Goal: Information Seeking & Learning: Find specific page/section

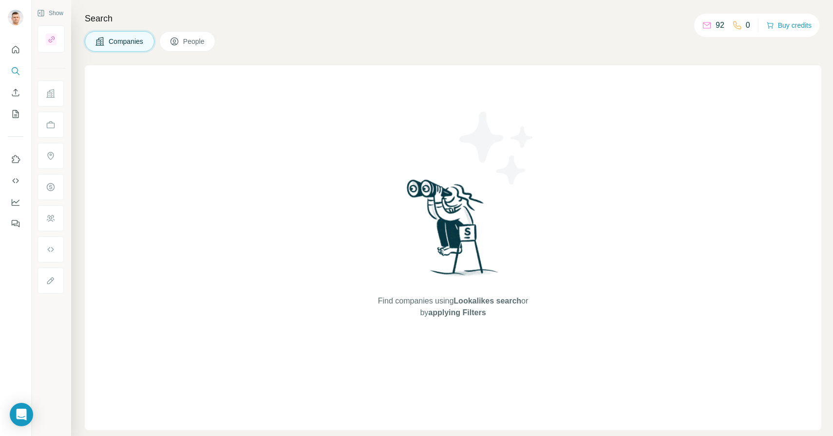
click at [188, 43] on span "People" at bounding box center [194, 42] width 22 height 10
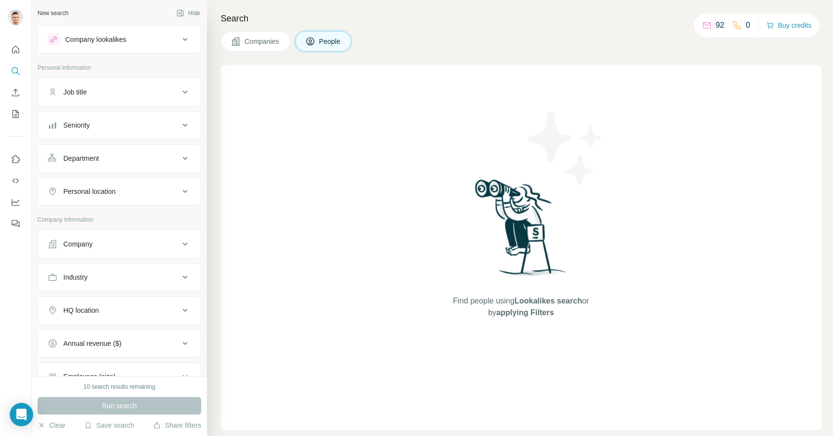
click at [190, 188] on icon at bounding box center [185, 192] width 12 height 12
click at [145, 213] on input "text" at bounding box center [119, 216] width 143 height 18
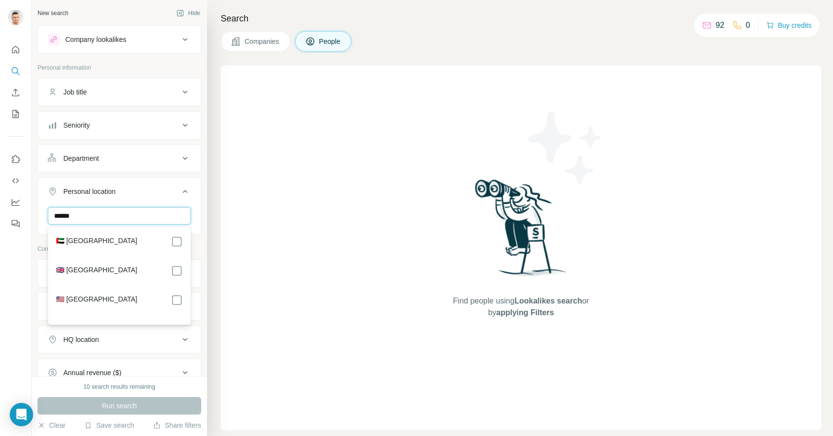
type input "******"
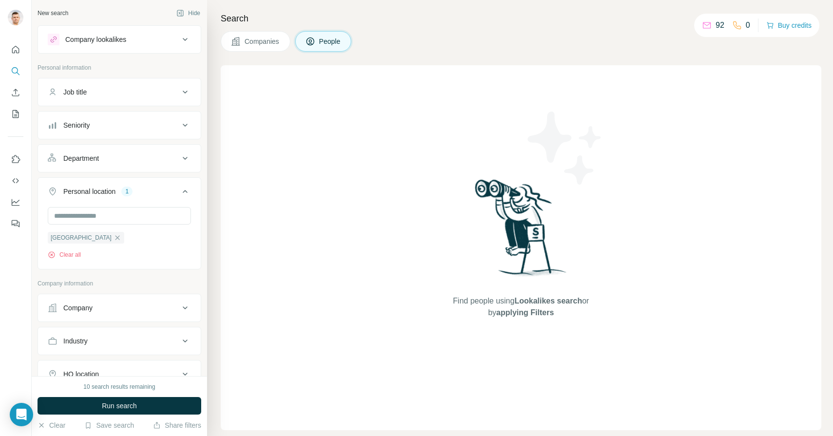
click at [206, 245] on div "New search Hide Company lookalikes Personal information Job title Seniority Dep…" at bounding box center [119, 188] width 175 height 376
click at [118, 218] on input "text" at bounding box center [119, 216] width 143 height 18
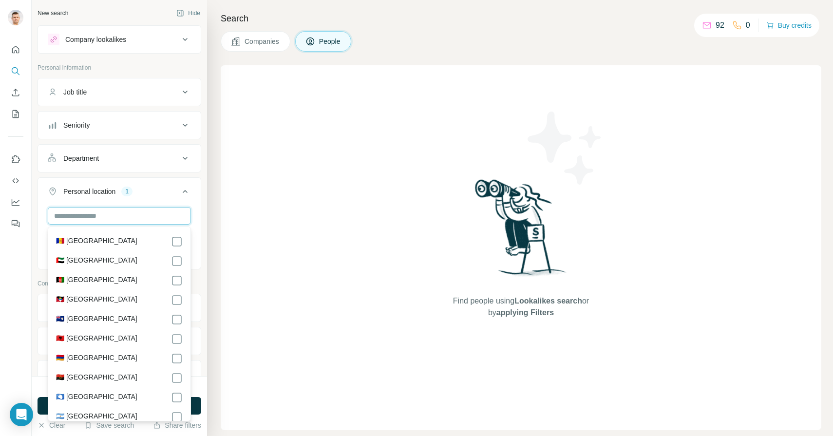
type input "*"
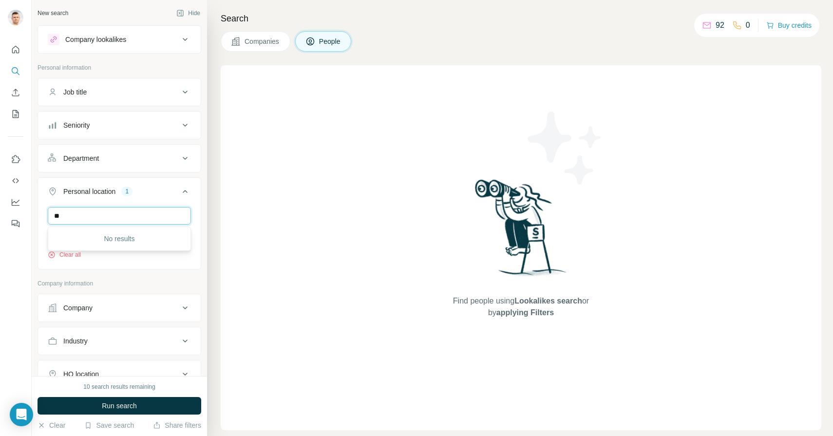
type input "*"
click at [197, 196] on button "Personal location 1" at bounding box center [119, 193] width 163 height 27
click at [188, 40] on icon at bounding box center [185, 40] width 12 height 12
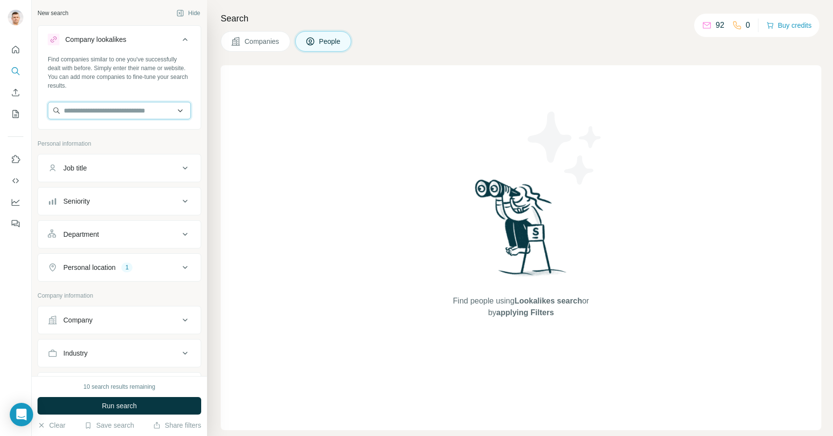
click at [186, 112] on input "text" at bounding box center [119, 111] width 143 height 18
click at [180, 111] on input "text" at bounding box center [119, 111] width 143 height 18
click at [184, 40] on icon at bounding box center [185, 40] width 12 height 12
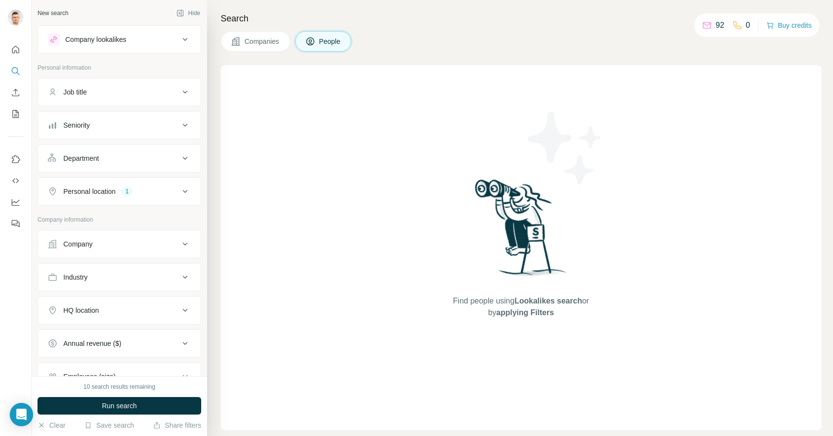
click at [326, 38] on span "People" at bounding box center [330, 42] width 22 height 10
click at [186, 306] on icon at bounding box center [185, 310] width 12 height 12
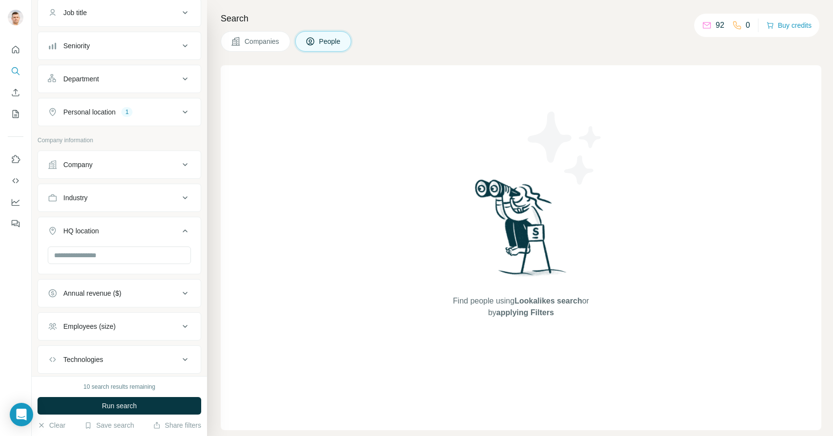
scroll to position [80, 0]
click at [187, 230] on icon at bounding box center [185, 231] width 12 height 12
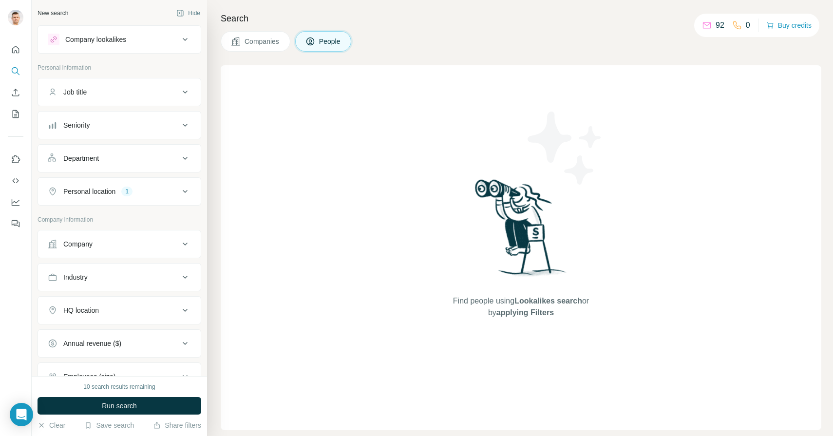
click at [184, 41] on icon at bounding box center [185, 40] width 12 height 12
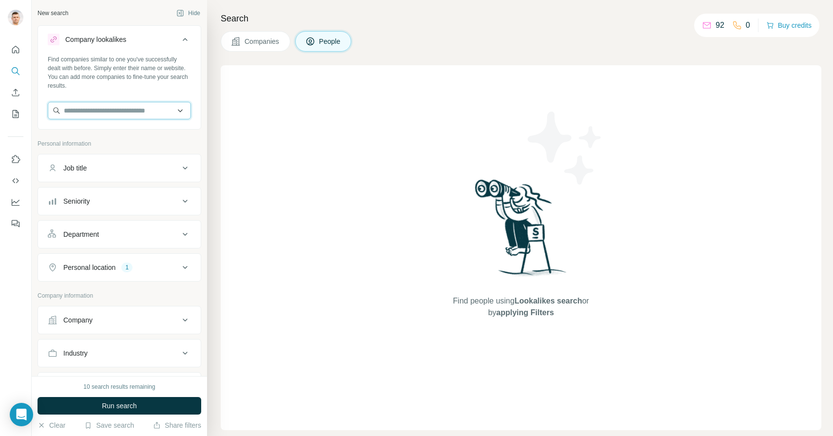
click at [104, 109] on input "text" at bounding box center [119, 111] width 143 height 18
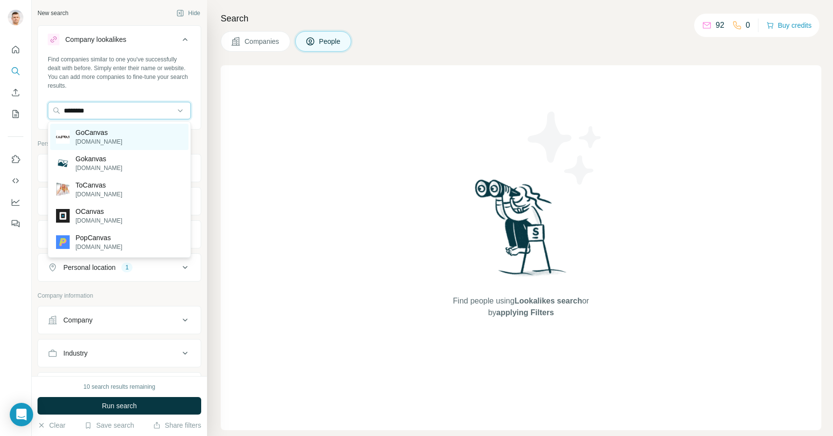
type input "********"
click at [101, 144] on p "gocanvas.com" at bounding box center [98, 141] width 47 height 9
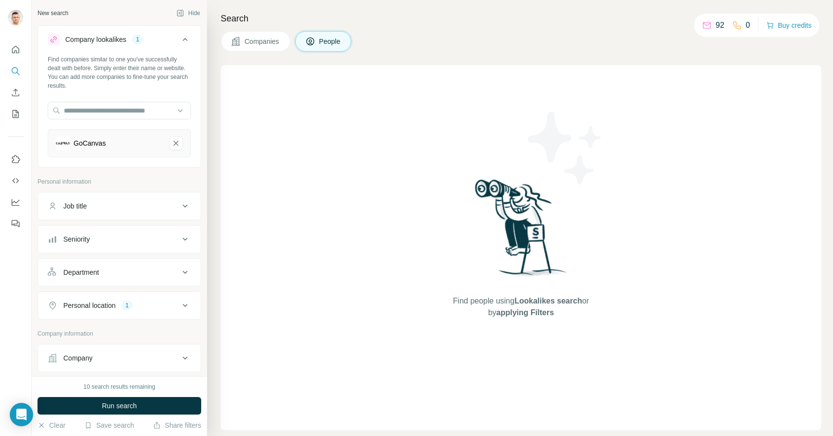
click at [188, 207] on icon at bounding box center [185, 206] width 12 height 12
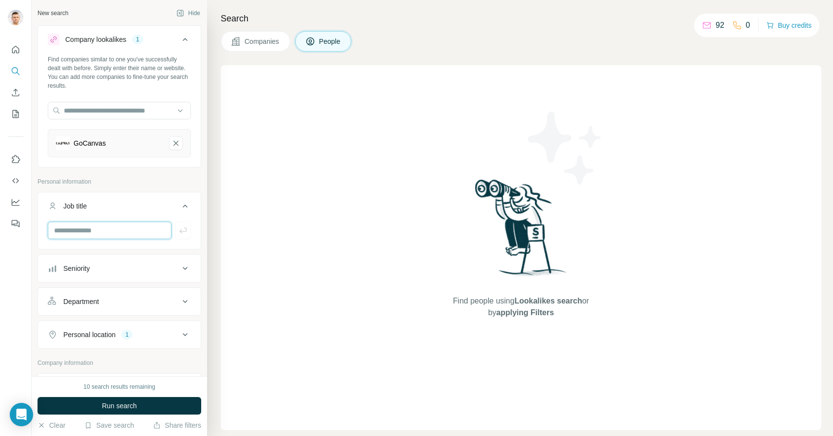
click at [128, 235] on input "text" at bounding box center [110, 231] width 124 height 18
click at [145, 239] on input "***" at bounding box center [110, 231] width 124 height 18
type input "***"
click at [179, 233] on icon "button" at bounding box center [183, 230] width 10 height 10
click at [128, 235] on input "text" at bounding box center [110, 231] width 124 height 18
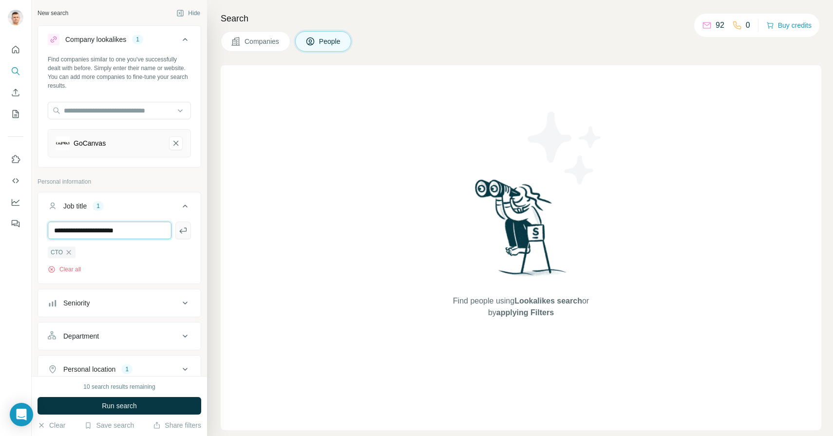
type input "**********"
click at [187, 235] on button "button" at bounding box center [183, 231] width 16 height 18
click at [138, 230] on input "text" at bounding box center [110, 231] width 124 height 18
type input "*******"
click at [181, 232] on icon "button" at bounding box center [183, 230] width 10 height 10
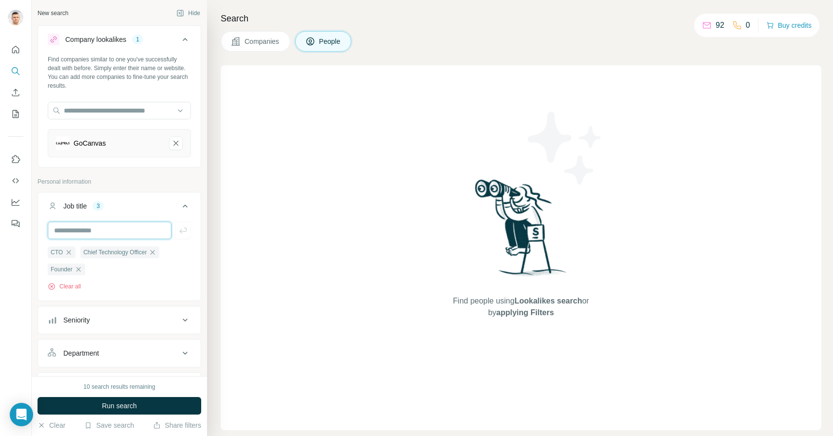
click at [125, 229] on input "text" at bounding box center [110, 231] width 124 height 18
type input "**********"
click at [182, 229] on icon "button" at bounding box center [183, 230] width 10 height 10
click at [124, 230] on input "text" at bounding box center [110, 231] width 124 height 18
type input "***"
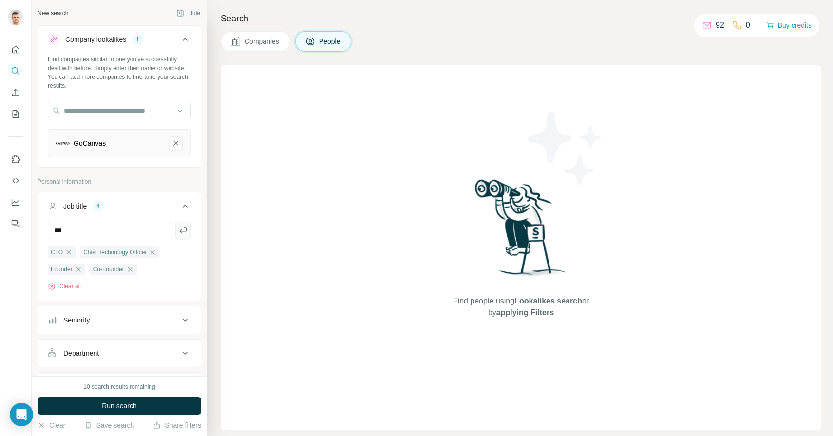
click at [182, 234] on icon "button" at bounding box center [183, 230] width 10 height 10
click at [129, 410] on span "Run search" at bounding box center [119, 406] width 35 height 10
click at [126, 409] on span "Run search" at bounding box center [119, 406] width 35 height 10
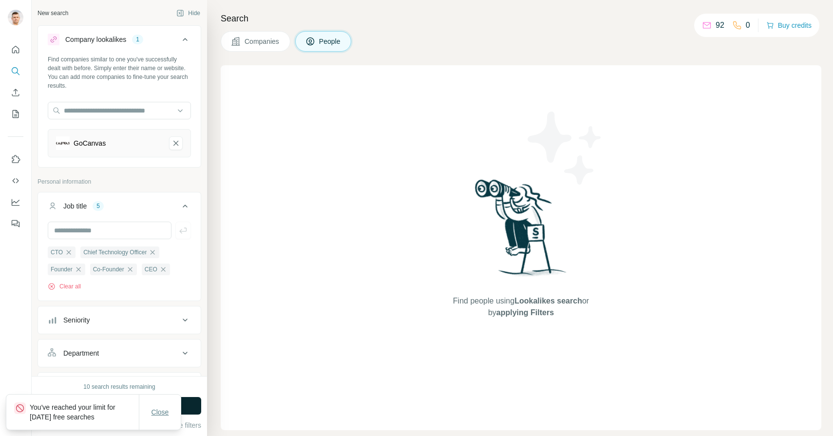
click at [157, 410] on span "Close" at bounding box center [160, 412] width 18 height 10
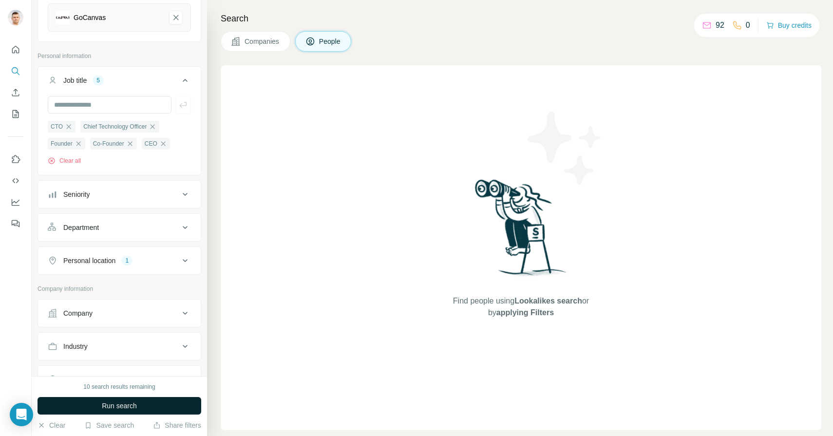
scroll to position [303, 0]
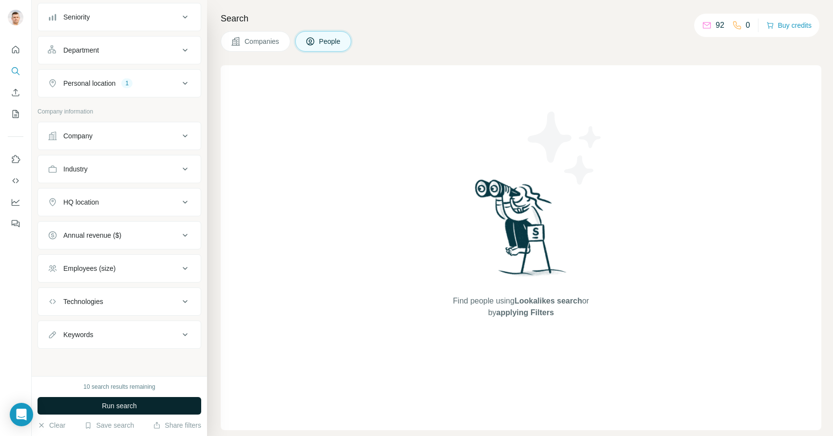
click at [126, 406] on span "Run search" at bounding box center [119, 406] width 35 height 10
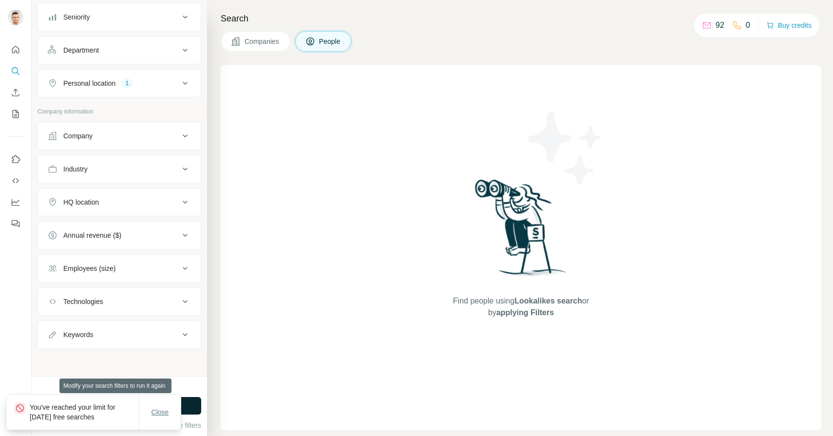
click at [163, 412] on span "Close" at bounding box center [160, 412] width 18 height 10
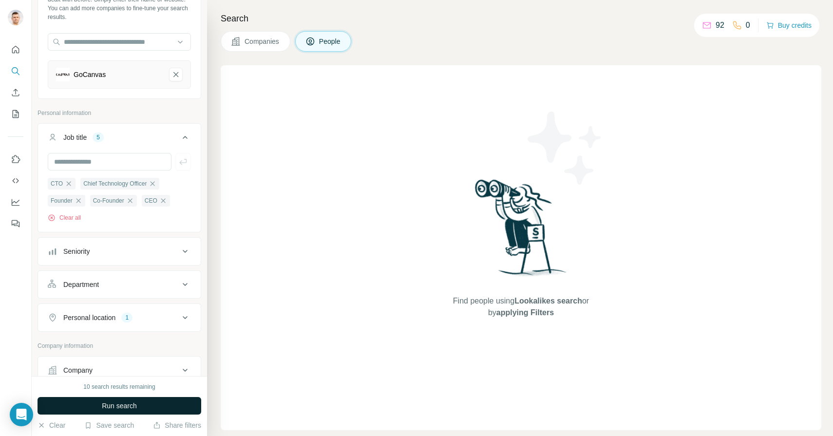
scroll to position [0, 0]
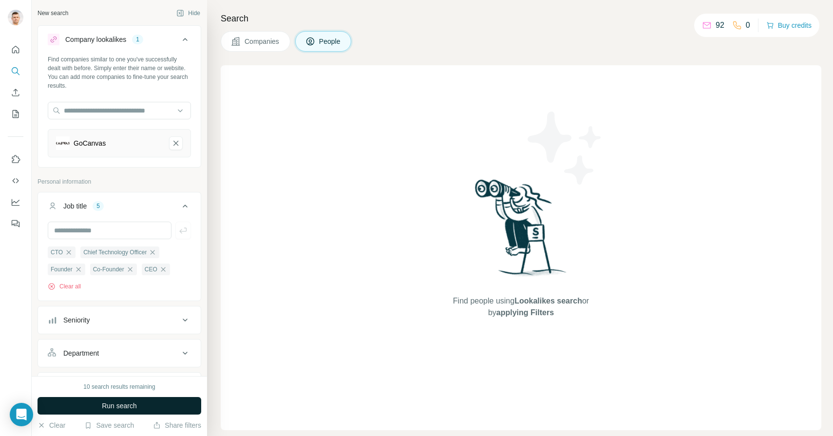
click at [715, 26] on p "92" at bounding box center [719, 25] width 9 height 12
click at [185, 37] on icon at bounding box center [185, 40] width 12 height 12
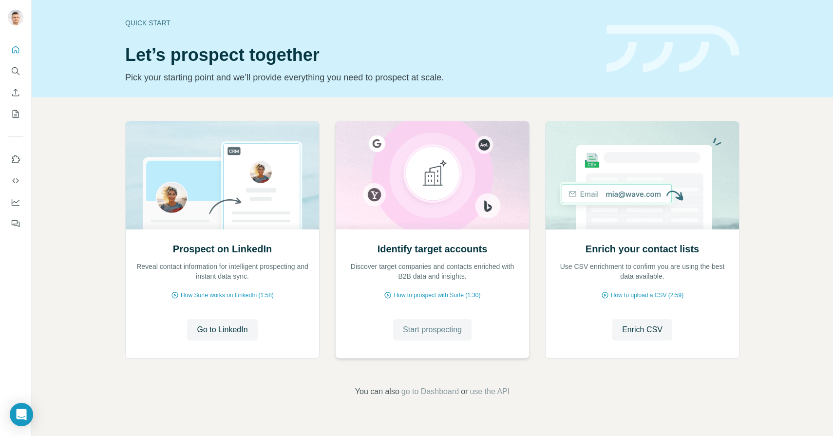
click at [431, 334] on span "Start prospecting" at bounding box center [432, 330] width 59 height 12
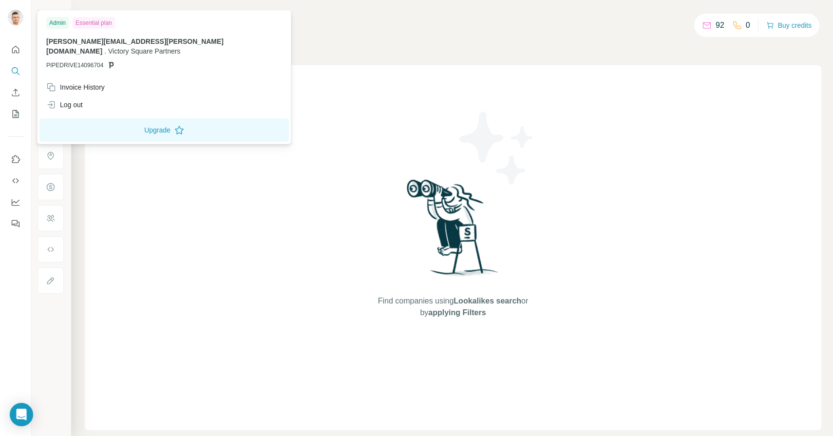
click at [13, 16] on img at bounding box center [16, 18] width 16 height 16
click at [330, 27] on div "Search Companies People Find companies using Lookalikes search or by applying F…" at bounding box center [452, 218] width 762 height 436
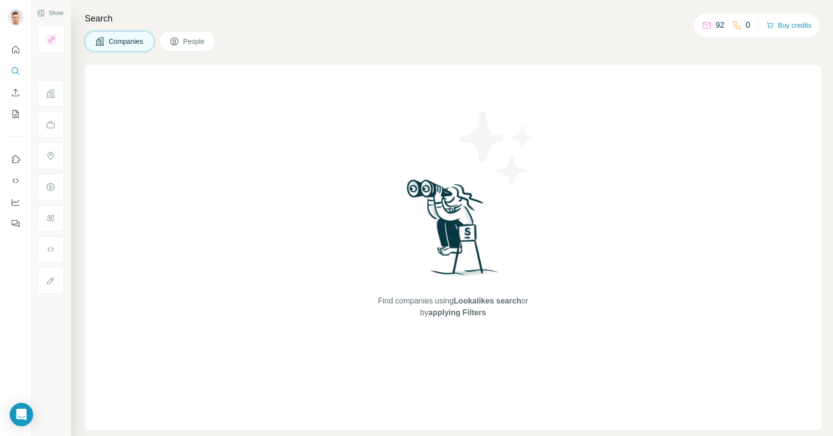
click at [206, 45] on span "People" at bounding box center [194, 42] width 22 height 10
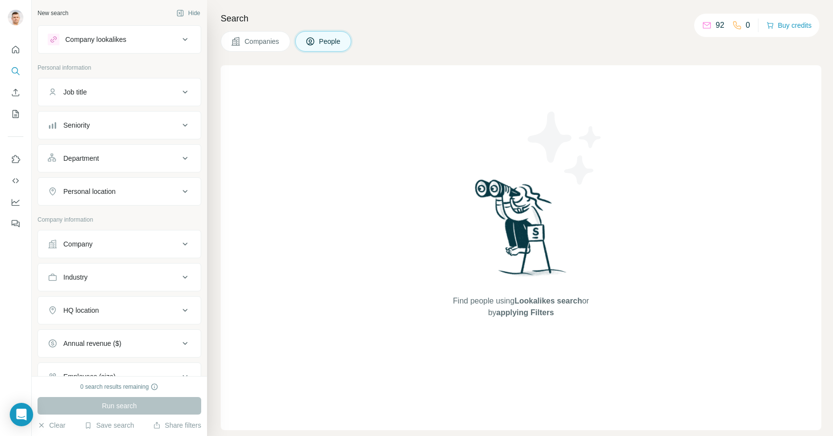
click at [194, 37] on button "Company lookalikes" at bounding box center [119, 39] width 163 height 23
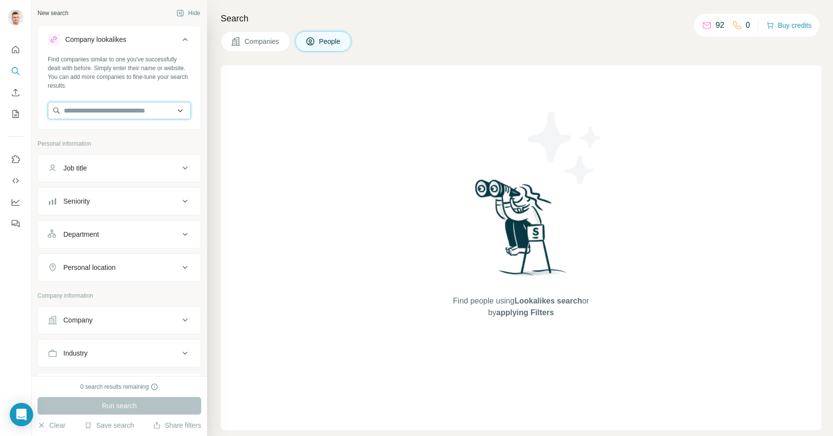
click at [169, 110] on input "text" at bounding box center [119, 111] width 143 height 18
click at [160, 111] on input "text" at bounding box center [119, 111] width 143 height 18
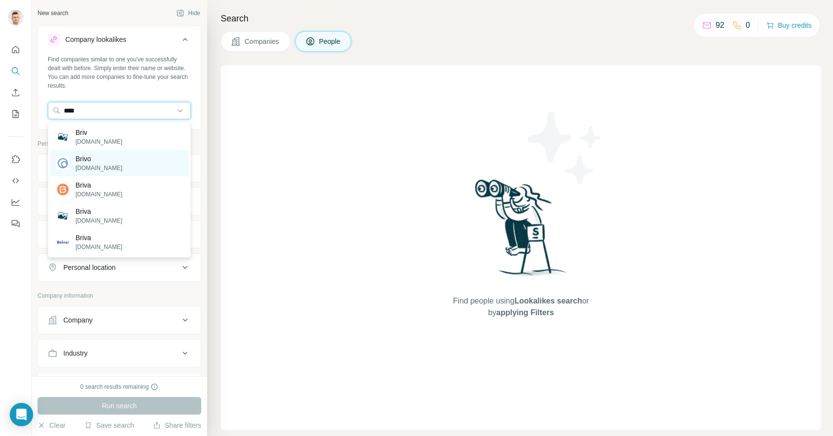
type input "****"
click at [97, 164] on p "[DOMAIN_NAME]" at bounding box center [98, 168] width 47 height 9
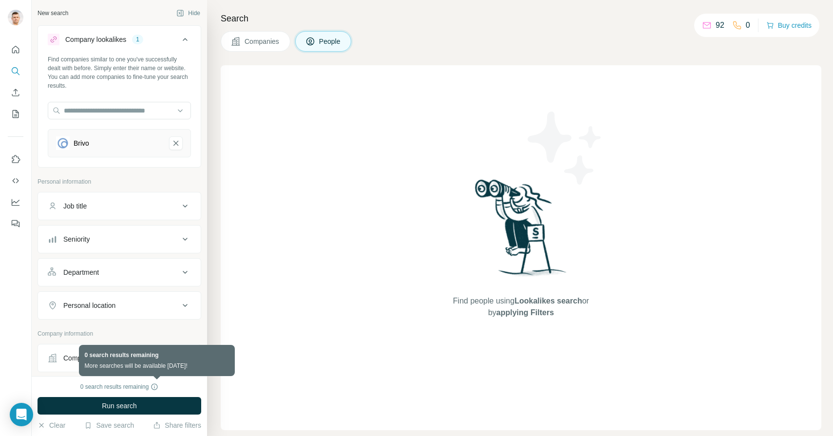
click at [154, 387] on icon at bounding box center [154, 387] width 8 height 8
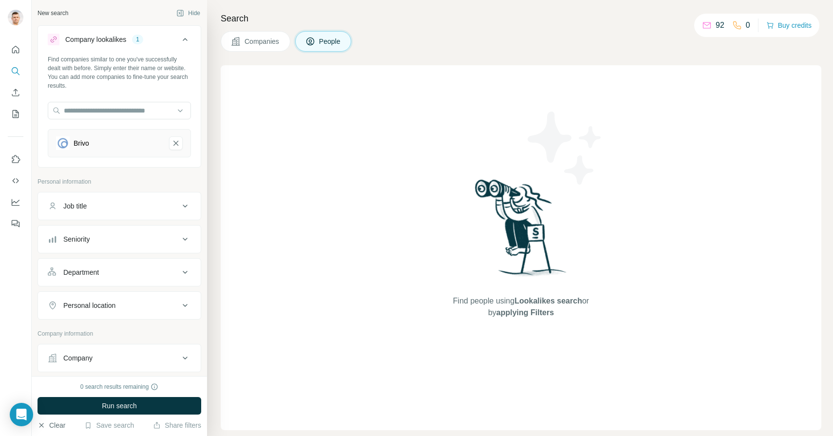
click at [43, 426] on icon "button" at bounding box center [42, 425] width 8 height 8
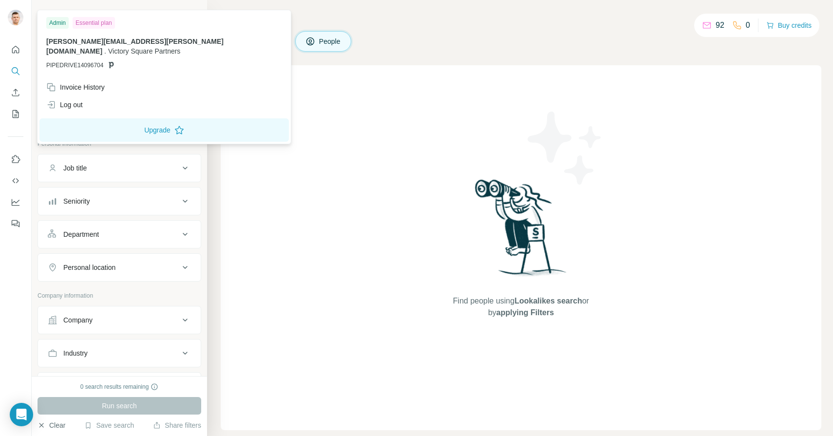
click at [18, 19] on img at bounding box center [16, 18] width 16 height 16
click at [60, 21] on div "Admin" at bounding box center [57, 23] width 22 height 12
click at [81, 61] on span "PIPEDRIVE14096704" at bounding box center [74, 65] width 57 height 9
click at [12, 49] on icon "Quick start" at bounding box center [16, 50] width 10 height 10
click at [19, 13] on img at bounding box center [16, 18] width 16 height 16
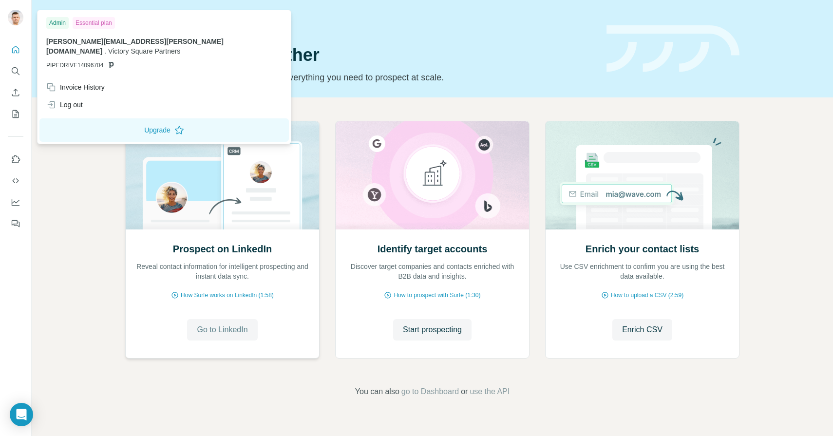
click at [233, 330] on span "Go to LinkedIn" at bounding box center [222, 330] width 51 height 12
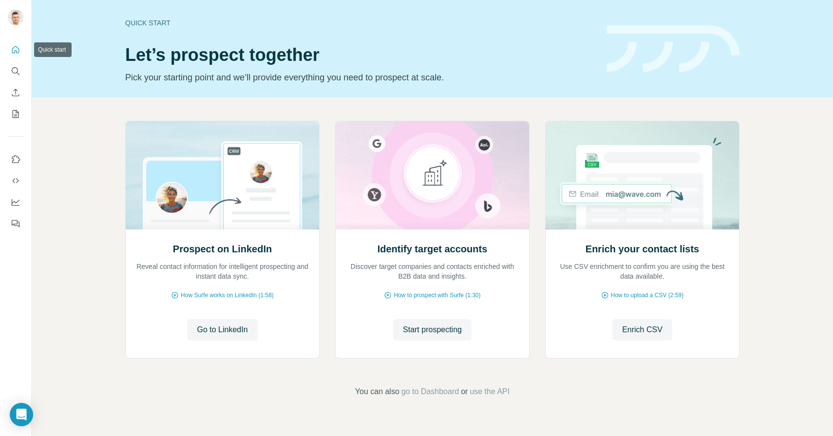
click at [17, 49] on icon "Quick start" at bounding box center [16, 50] width 10 height 10
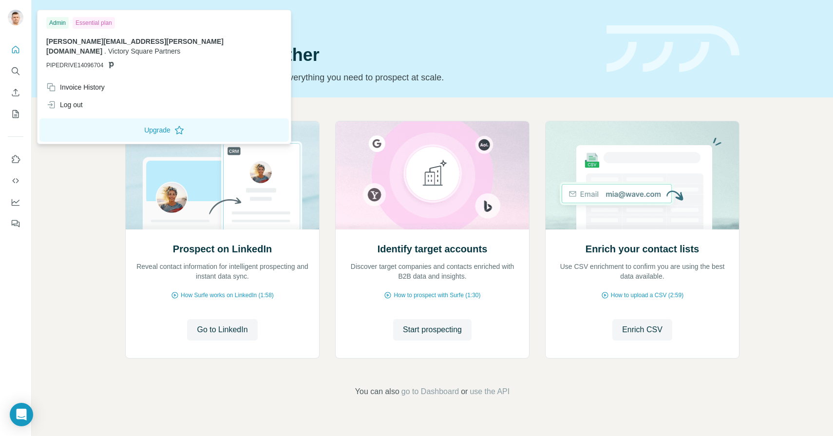
click at [17, 16] on img at bounding box center [16, 18] width 16 height 16
click at [71, 82] on div "Invoice History" at bounding box center [75, 87] width 58 height 10
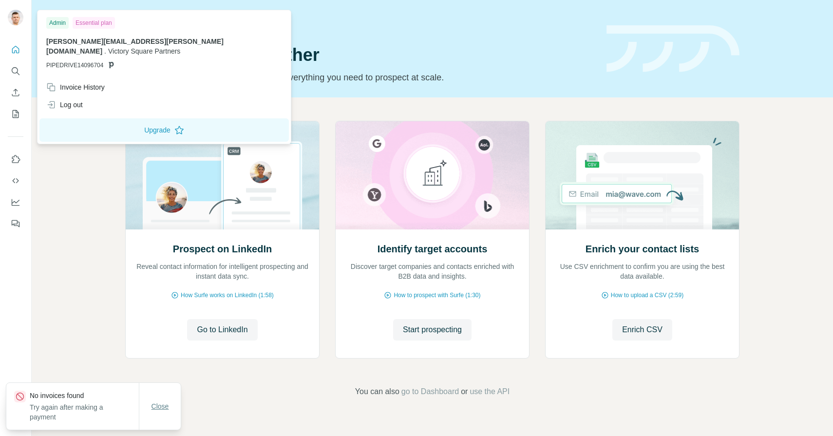
click at [161, 407] on span "Close" at bounding box center [160, 406] width 18 height 10
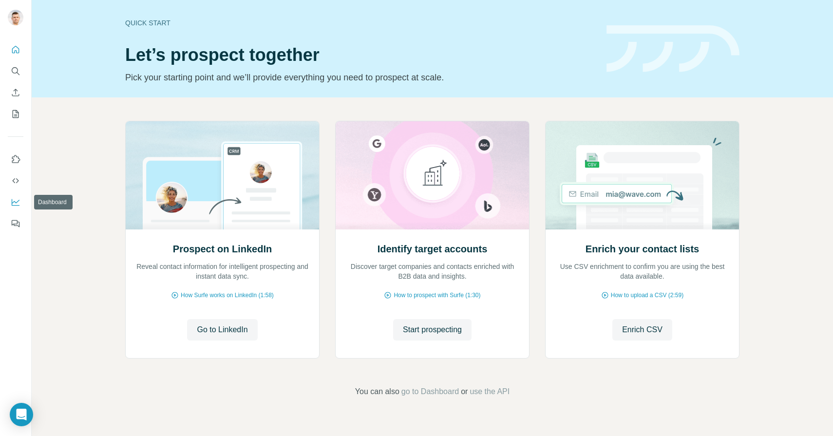
click at [16, 198] on icon "Dashboard" at bounding box center [16, 202] width 10 height 10
click at [441, 389] on span "go to Dashboard" at bounding box center [429, 392] width 57 height 12
click at [19, 66] on icon "Search" at bounding box center [16, 71] width 10 height 10
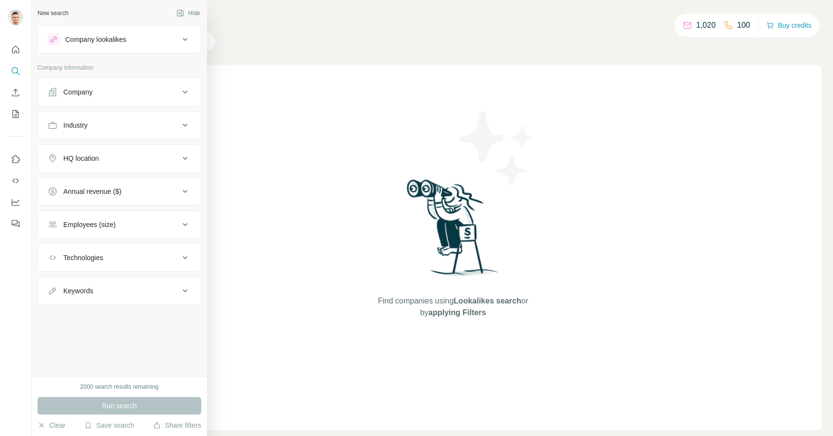
click at [189, 35] on icon at bounding box center [185, 40] width 12 height 12
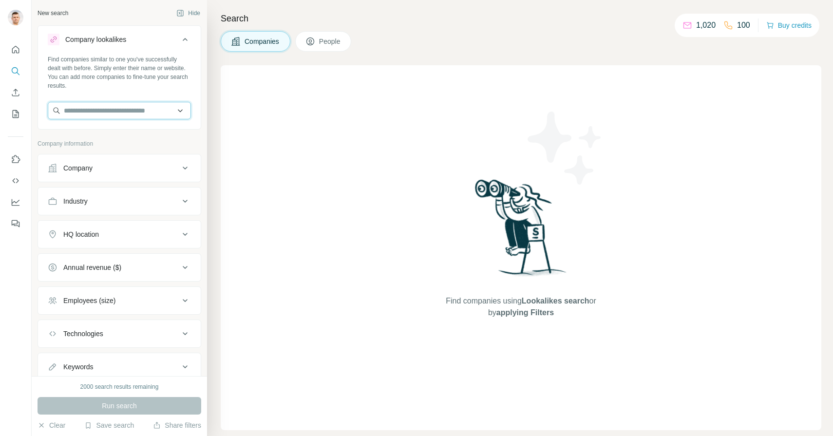
click at [122, 105] on input "text" at bounding box center [119, 111] width 143 height 18
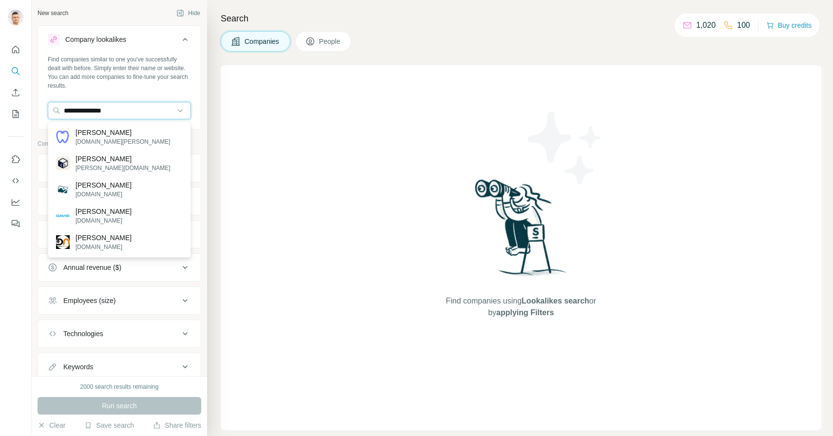
type input "**********"
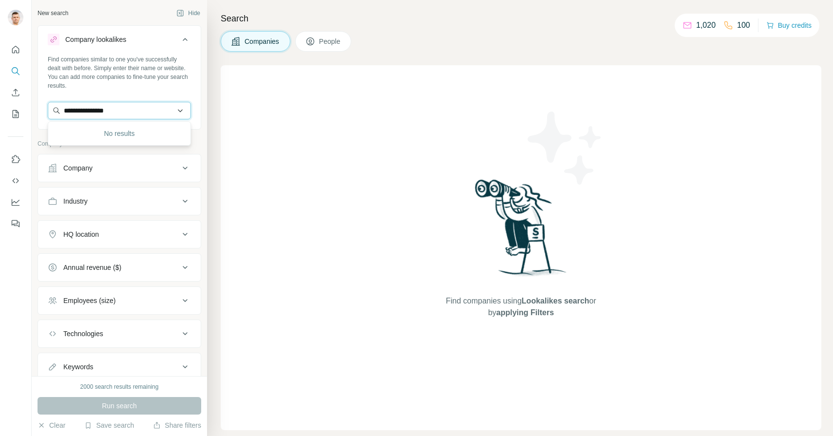
click at [184, 113] on input "**********" at bounding box center [119, 111] width 143 height 18
click at [177, 110] on input "**********" at bounding box center [119, 111] width 143 height 18
click at [182, 166] on icon at bounding box center [185, 168] width 12 height 12
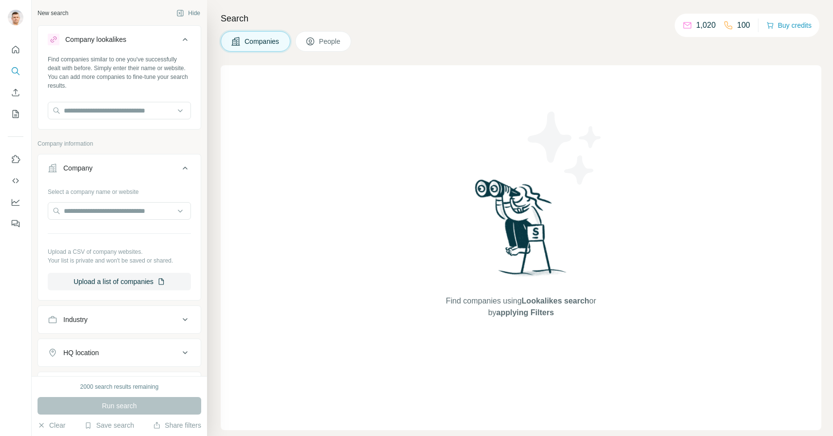
click at [187, 37] on icon at bounding box center [185, 40] width 12 height 12
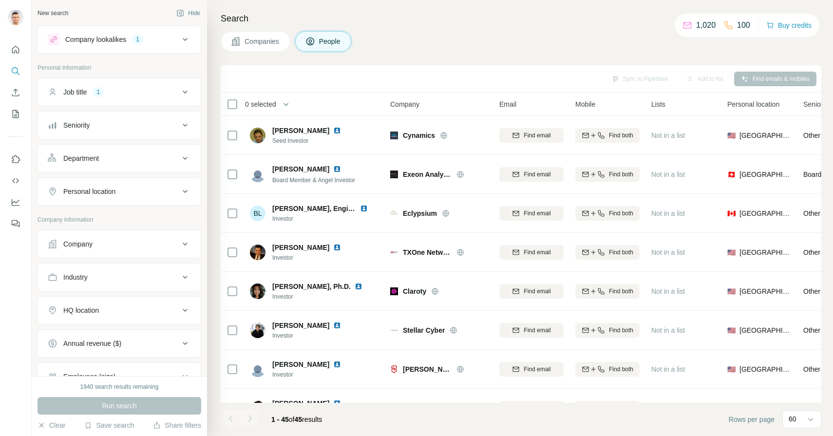
click at [186, 95] on icon at bounding box center [185, 92] width 12 height 12
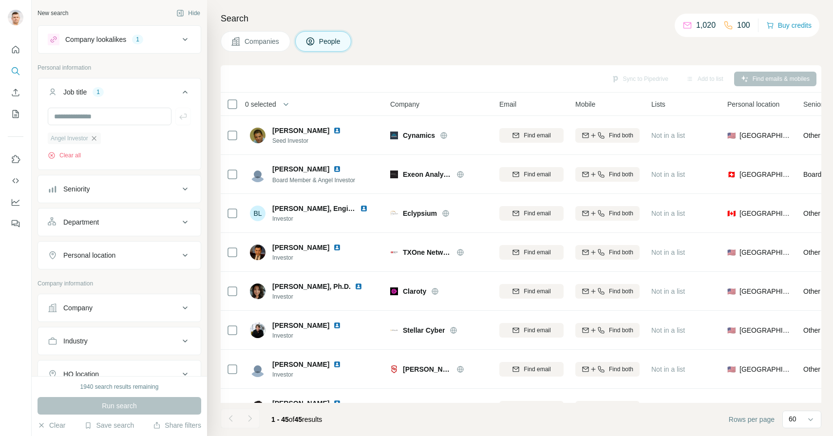
click at [98, 139] on icon "button" at bounding box center [94, 138] width 8 height 8
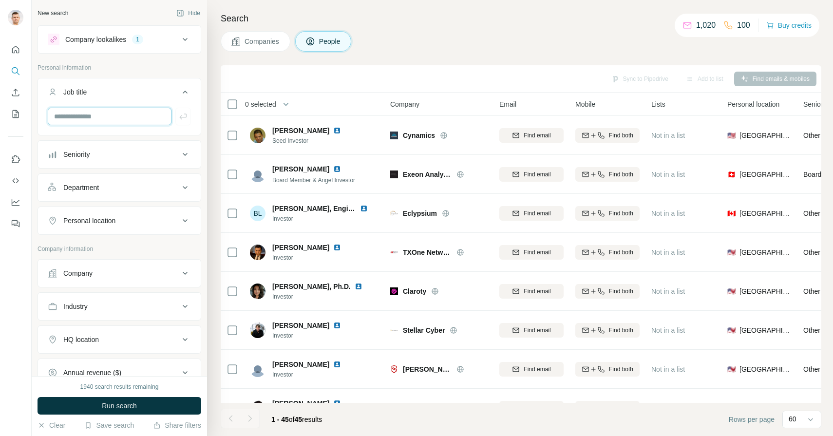
click at [93, 122] on input "text" at bounding box center [110, 117] width 124 height 18
type input "***"
click at [186, 115] on icon "button" at bounding box center [182, 116] width 7 height 6
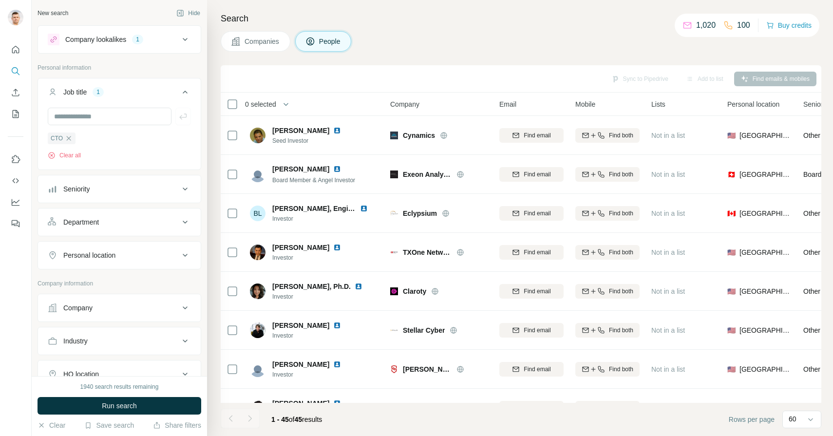
click at [182, 41] on icon at bounding box center [185, 40] width 12 height 12
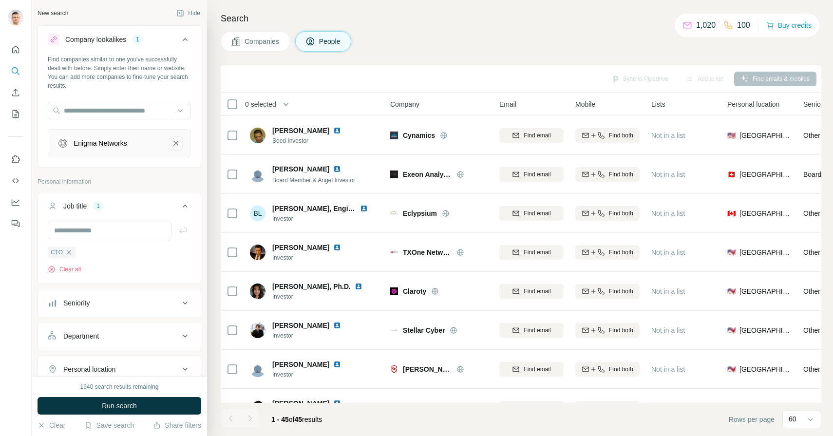
click at [180, 142] on button "Enigma Networks-remove-button" at bounding box center [176, 143] width 14 height 14
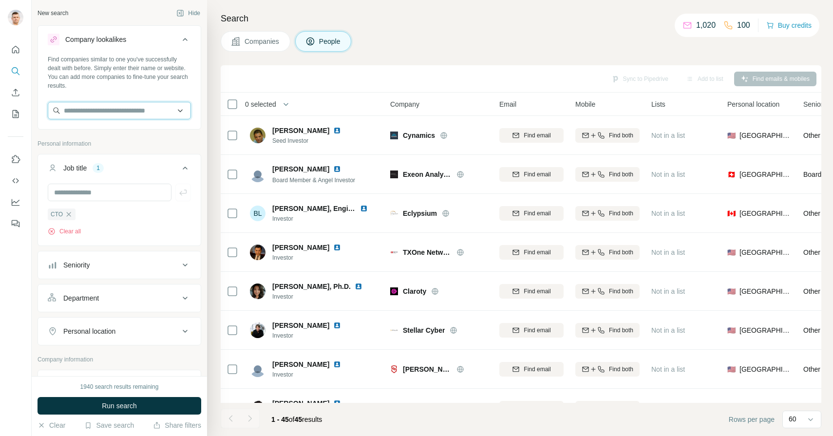
click at [117, 112] on input "text" at bounding box center [119, 111] width 143 height 18
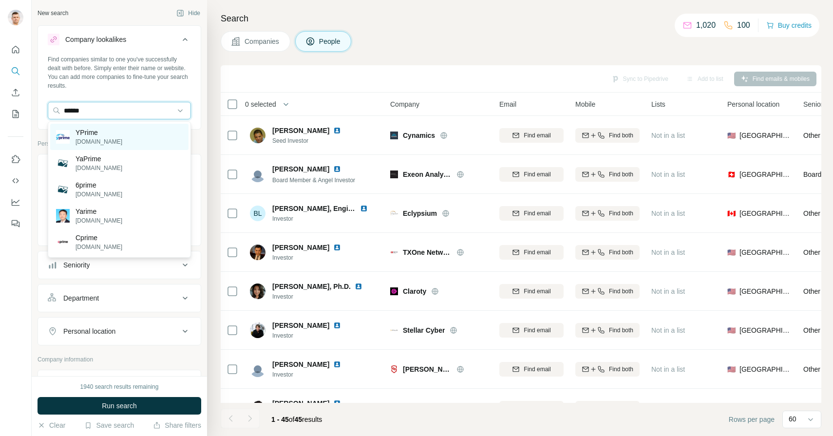
type input "******"
click at [93, 135] on p "YPrime" at bounding box center [98, 133] width 47 height 10
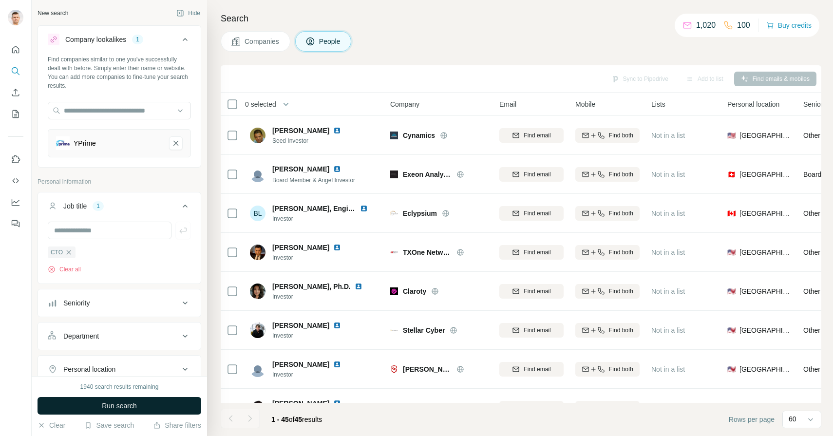
click at [122, 407] on span "Run search" at bounding box center [119, 406] width 35 height 10
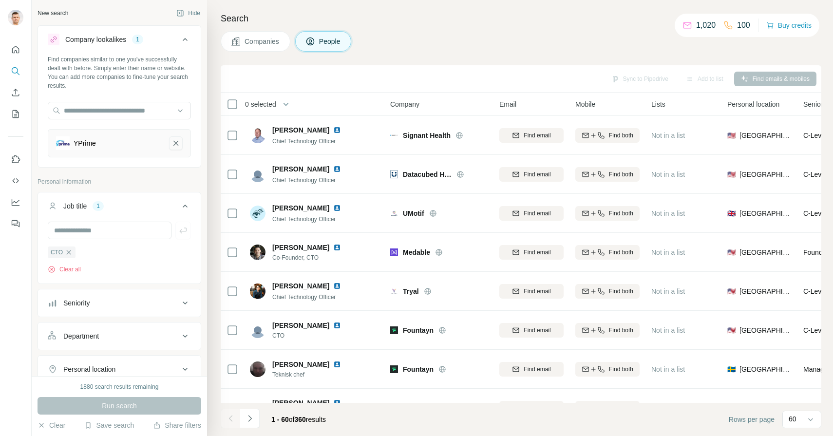
click at [176, 146] on icon "YPrime-remove-button" at bounding box center [175, 143] width 9 height 10
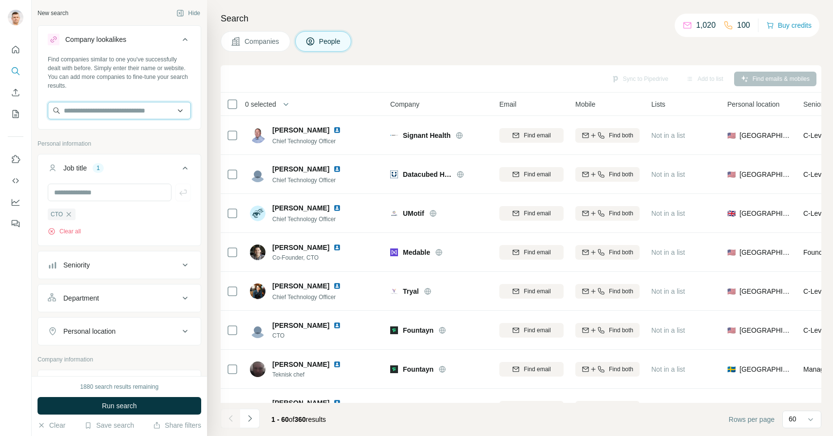
click at [135, 113] on input "text" at bounding box center [119, 111] width 143 height 18
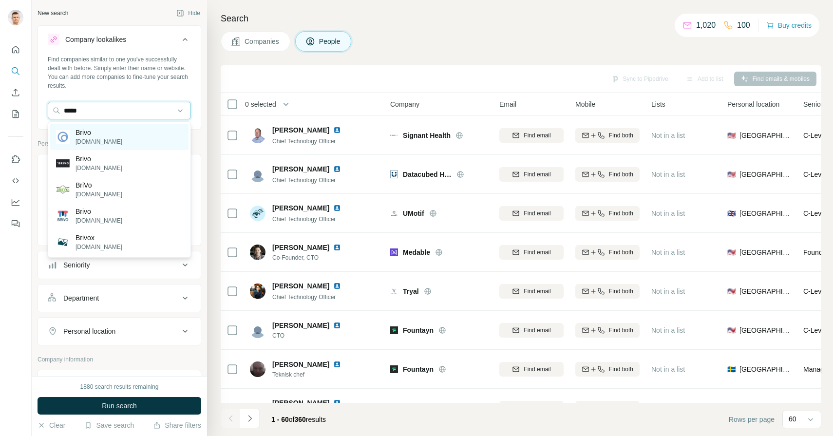
type input "*****"
click at [111, 137] on div "Brivo [DOMAIN_NAME]" at bounding box center [119, 137] width 138 height 26
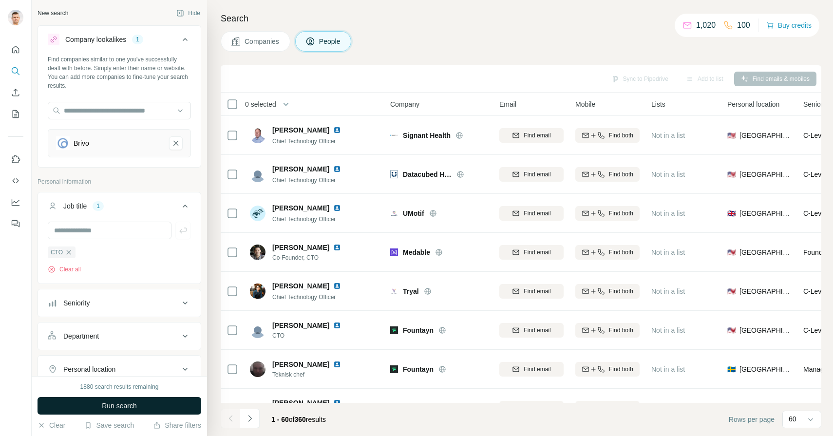
click at [111, 406] on span "Run search" at bounding box center [119, 406] width 35 height 10
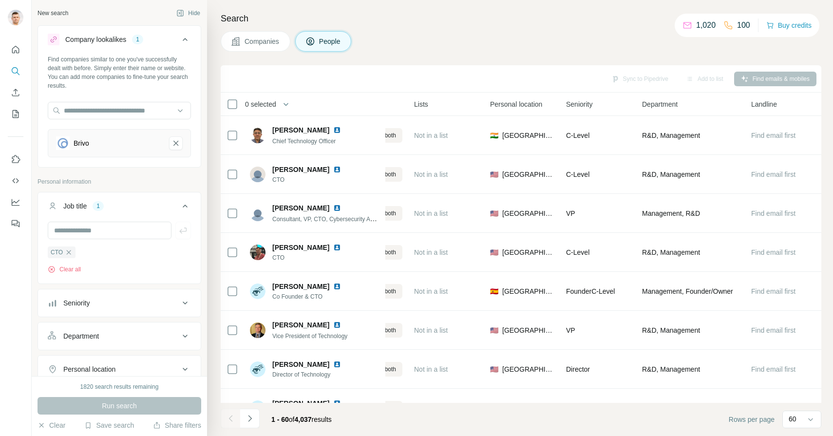
click at [528, 104] on span "Personal location" at bounding box center [516, 104] width 52 height 10
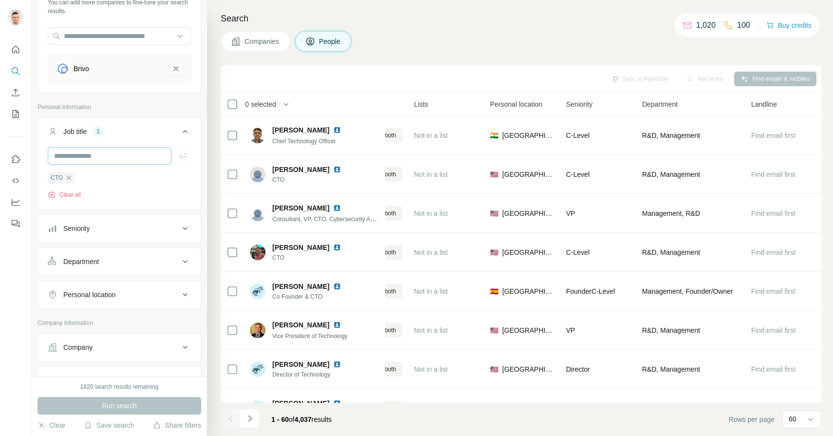
scroll to position [75, 0]
click at [185, 292] on icon at bounding box center [185, 294] width 12 height 12
click at [144, 316] on input "text" at bounding box center [119, 319] width 143 height 18
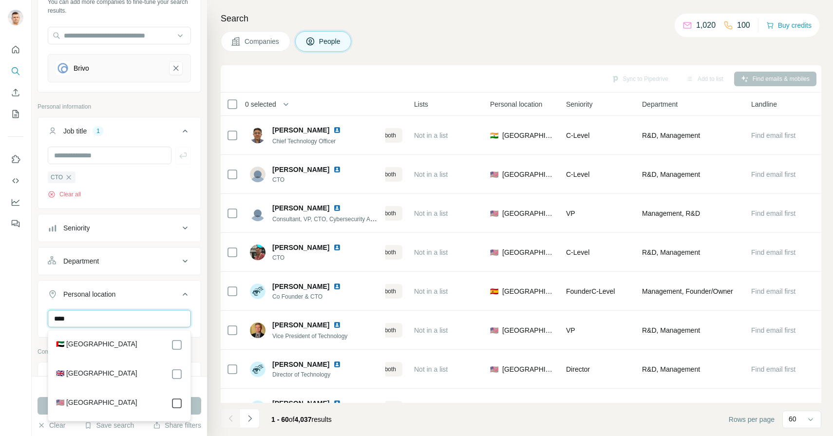
type input "****"
click at [189, 298] on icon at bounding box center [185, 294] width 12 height 12
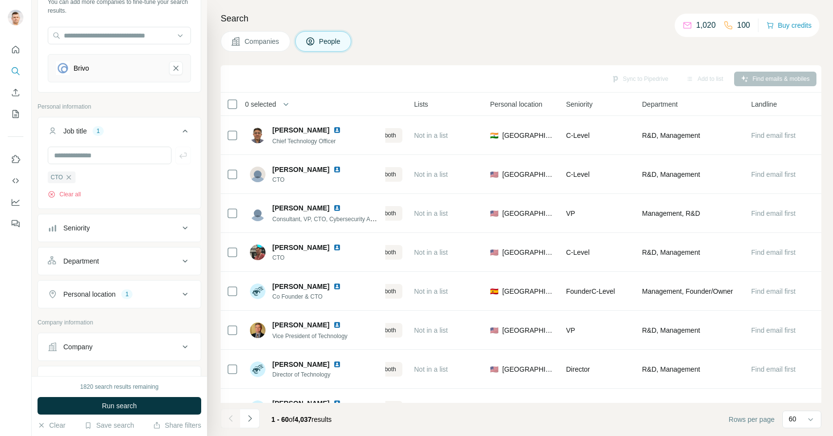
click at [189, 298] on icon at bounding box center [185, 294] width 12 height 12
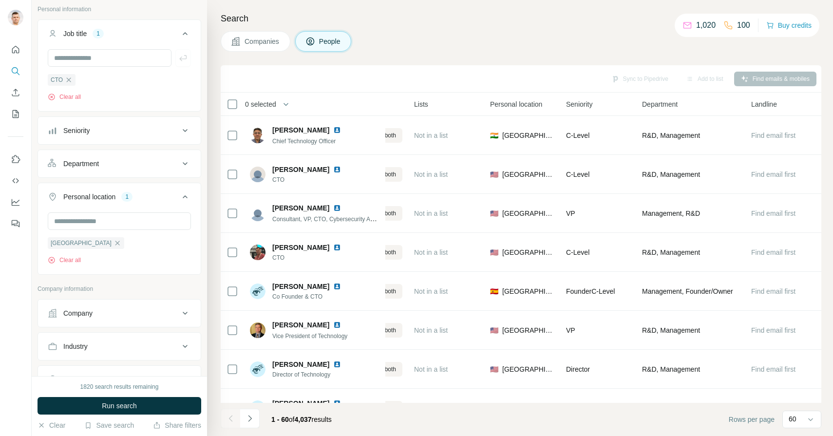
scroll to position [173, 0]
click at [152, 409] on button "Run search" at bounding box center [120, 406] width 164 height 18
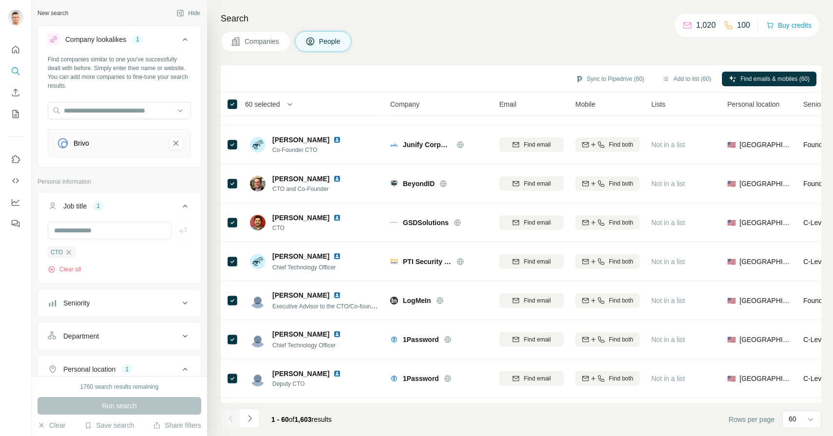
scroll to position [2051, 0]
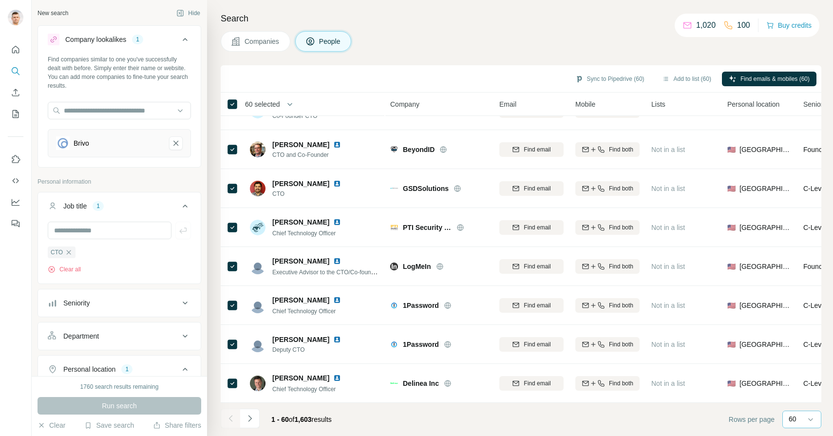
click at [816, 415] on input at bounding box center [830, 419] width 29 height 11
click at [815, 415] on input at bounding box center [802, 419] width 29 height 11
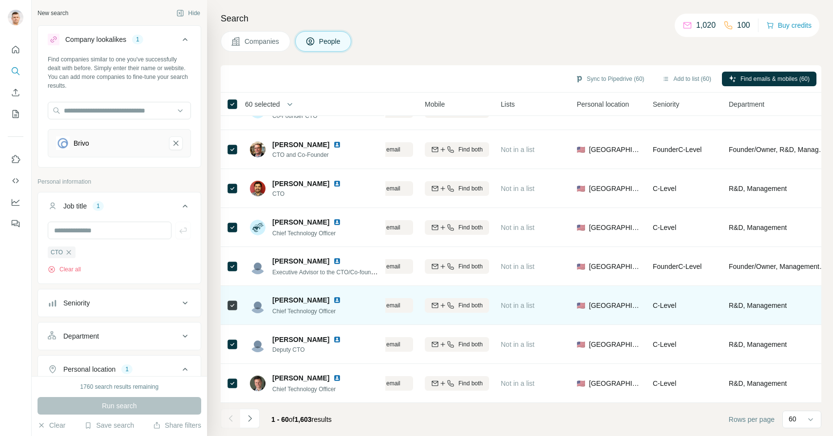
scroll to position [2051, 0]
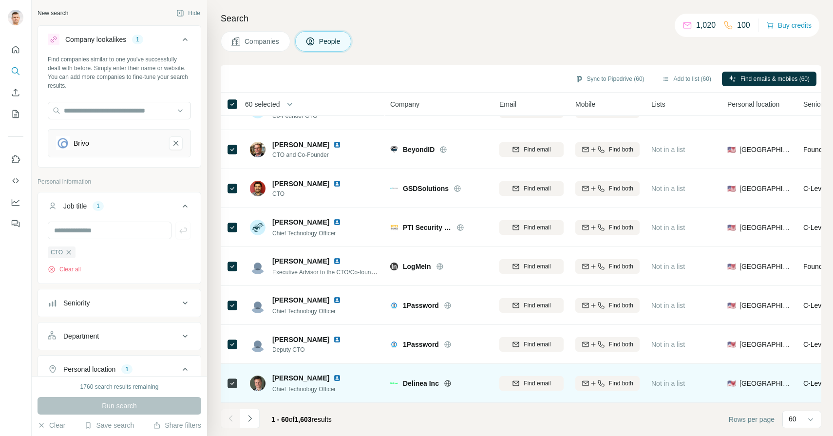
click at [333, 376] on img at bounding box center [337, 378] width 8 height 8
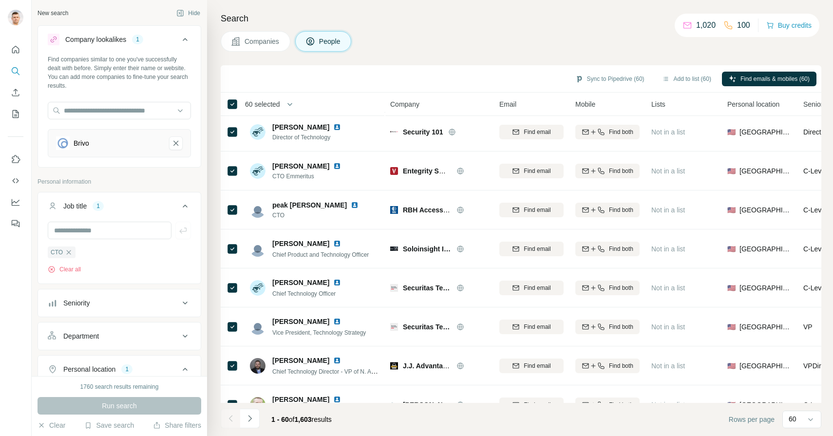
scroll to position [0, 0]
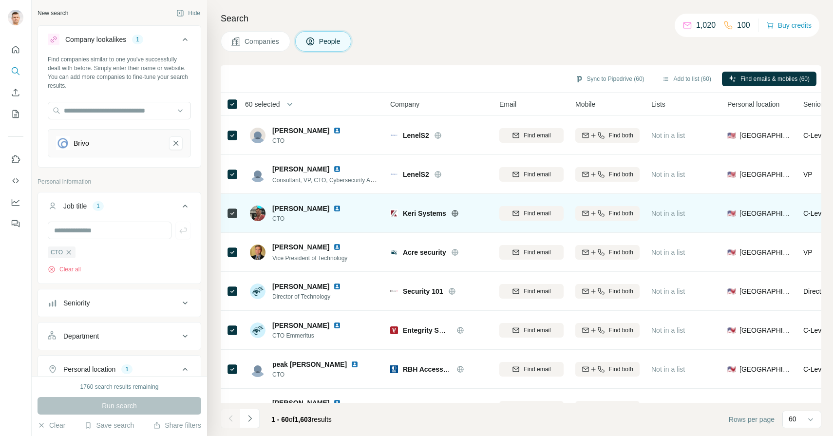
click at [333, 207] on img at bounding box center [337, 209] width 8 height 8
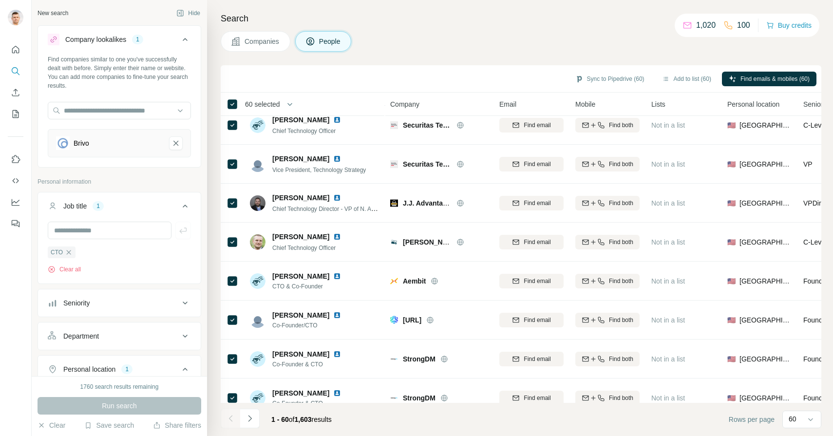
scroll to position [328, 0]
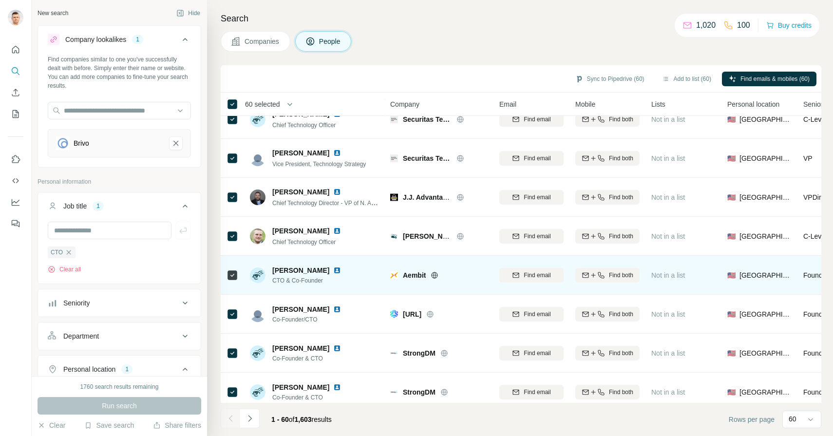
click at [333, 269] on img at bounding box center [337, 270] width 8 height 8
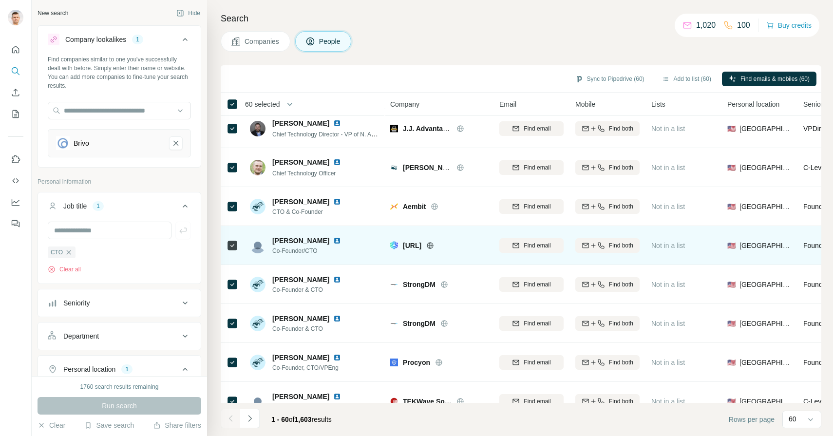
scroll to position [406, 0]
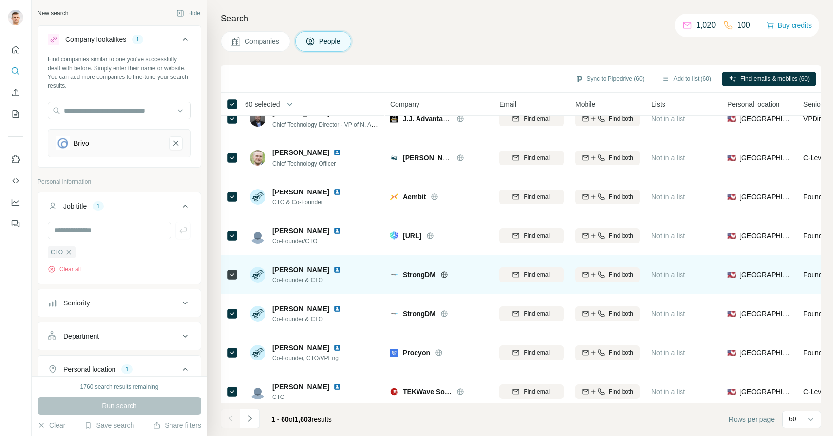
click at [336, 268] on img at bounding box center [337, 270] width 8 height 8
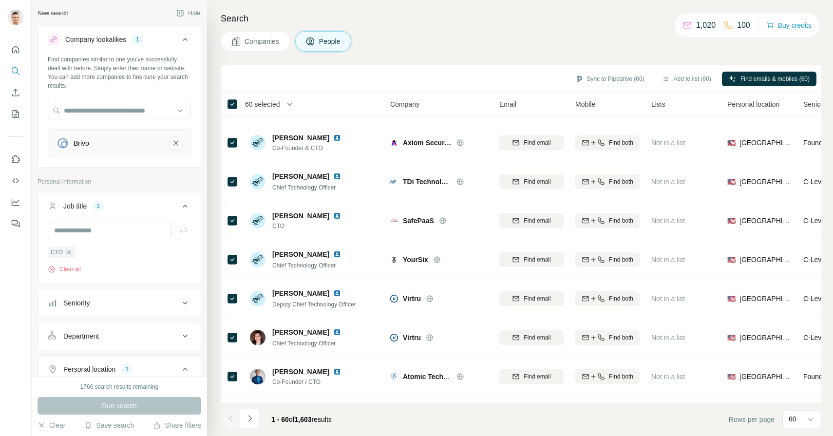
scroll to position [1028, 0]
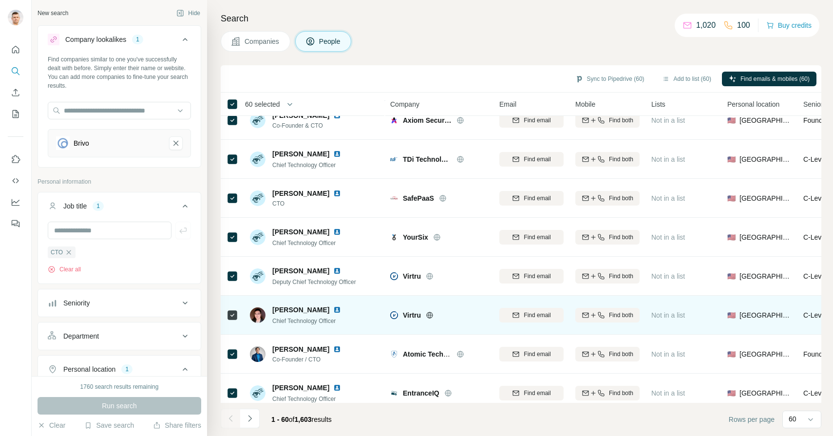
click at [333, 310] on img at bounding box center [337, 310] width 8 height 8
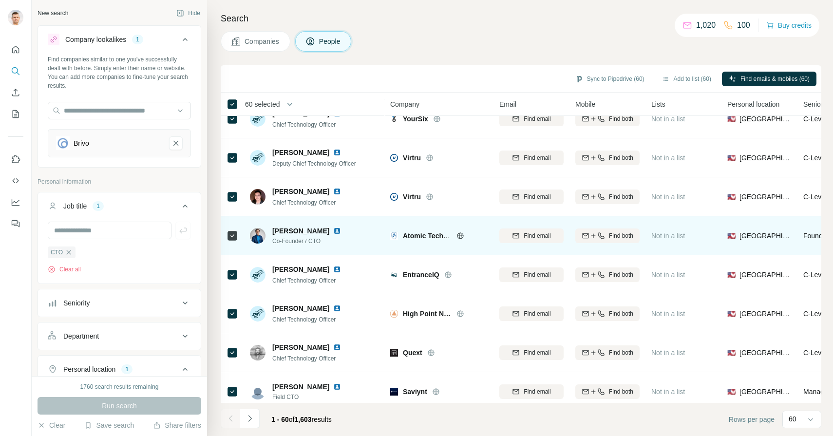
scroll to position [1147, 0]
click at [333, 230] on img at bounding box center [337, 230] width 8 height 8
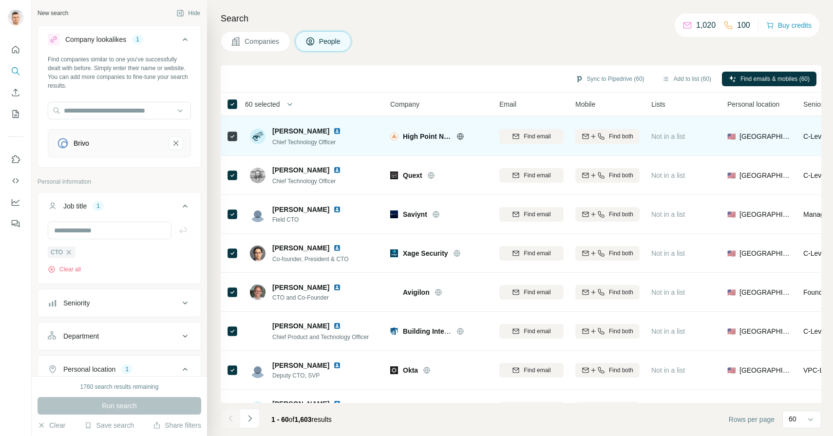
scroll to position [1324, 0]
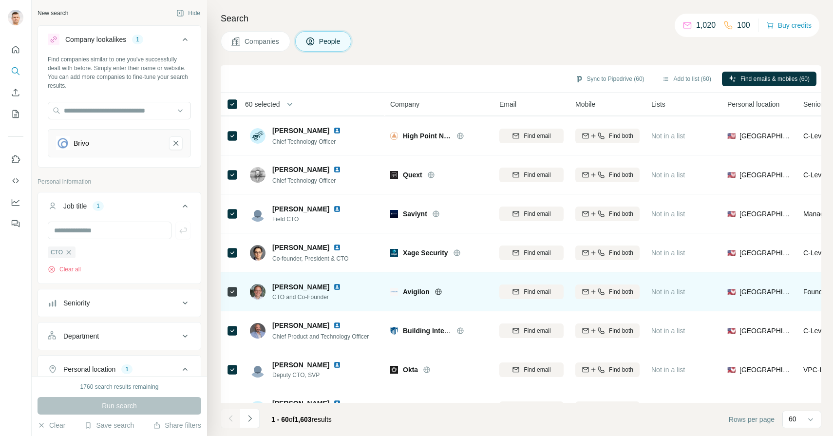
click at [333, 285] on img at bounding box center [337, 287] width 8 height 8
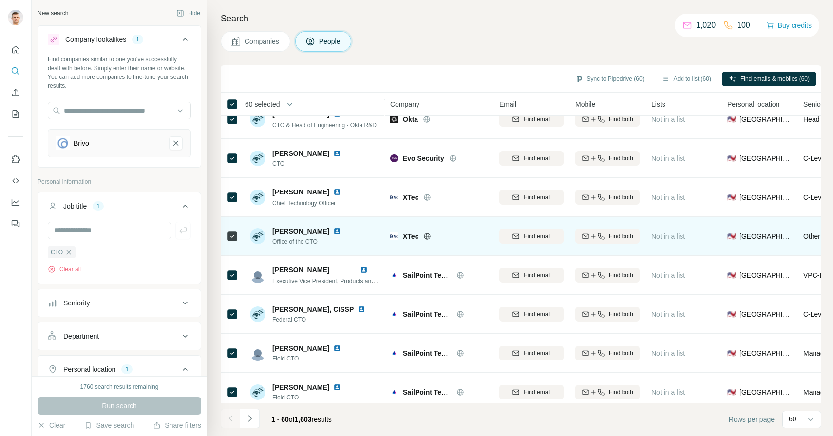
scroll to position [1614, 0]
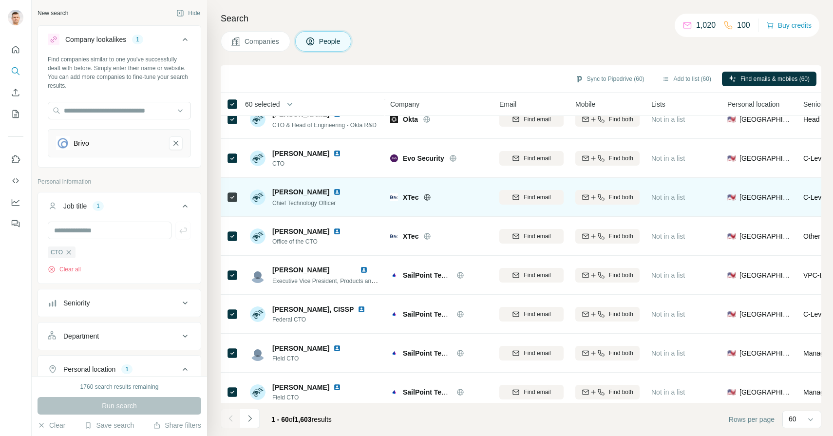
click at [333, 190] on img at bounding box center [337, 192] width 8 height 8
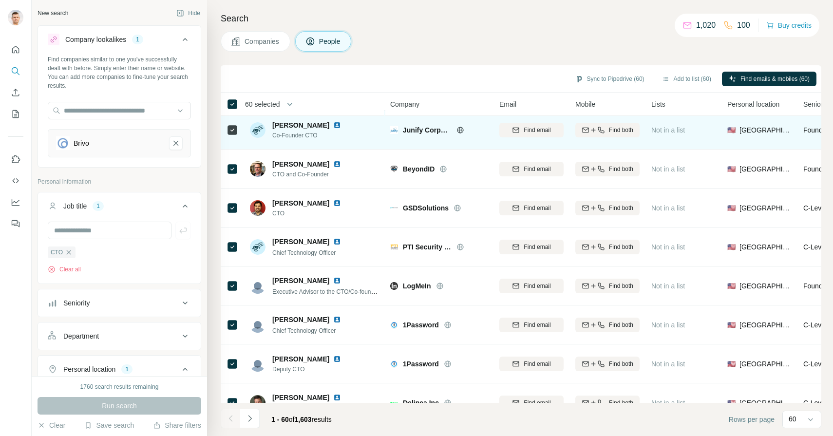
scroll to position [2051, 0]
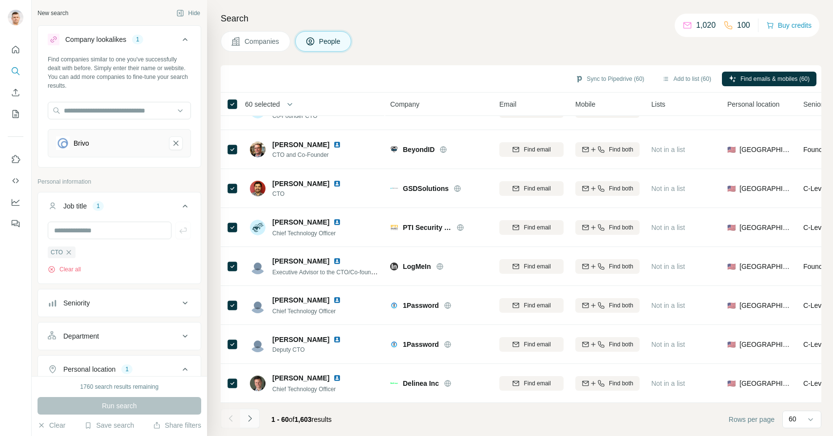
click at [253, 420] on icon "Navigate to next page" at bounding box center [250, 418] width 10 height 10
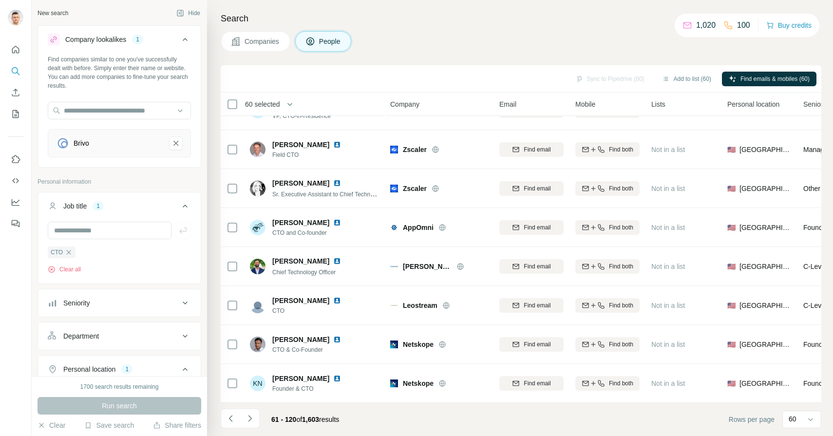
scroll to position [616, 0]
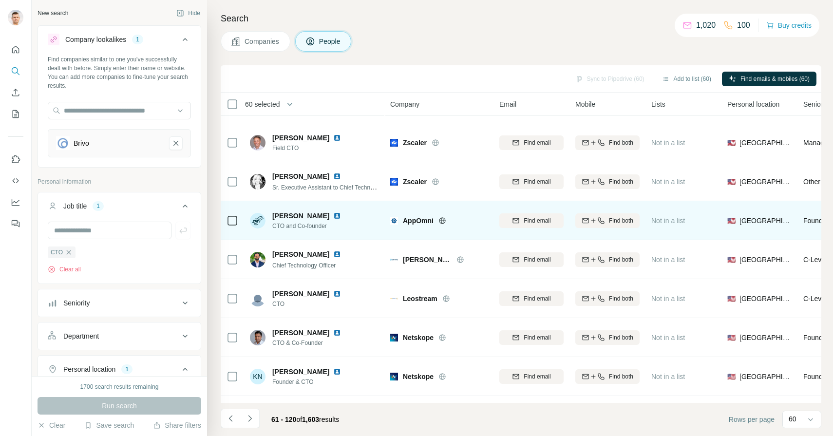
click at [333, 215] on img at bounding box center [337, 216] width 8 height 8
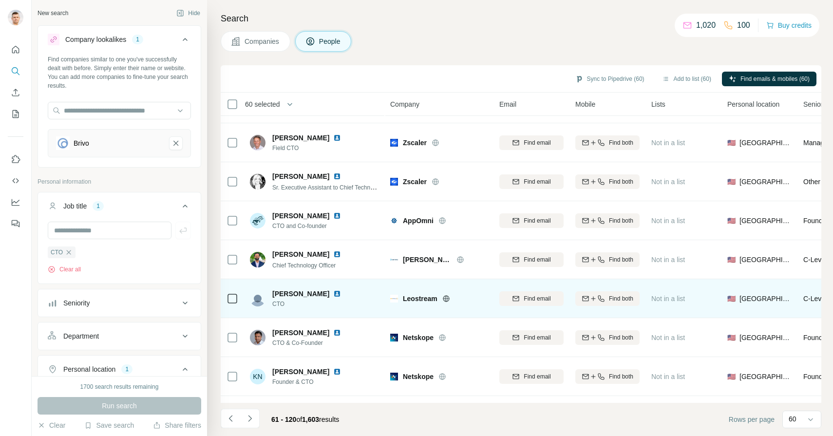
click at [333, 294] on img at bounding box center [337, 294] width 8 height 8
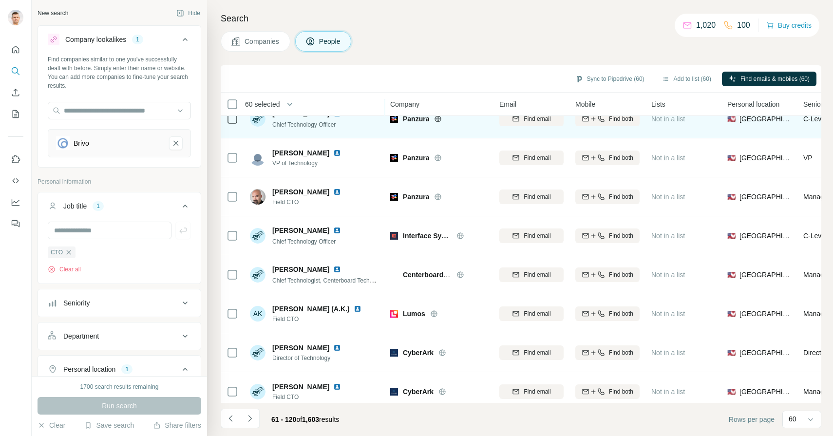
scroll to position [2051, 0]
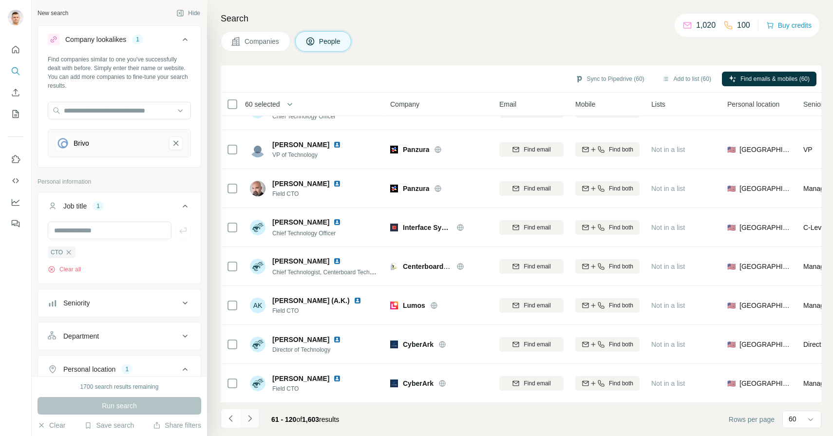
click at [251, 420] on icon "Navigate to next page" at bounding box center [250, 418] width 10 height 10
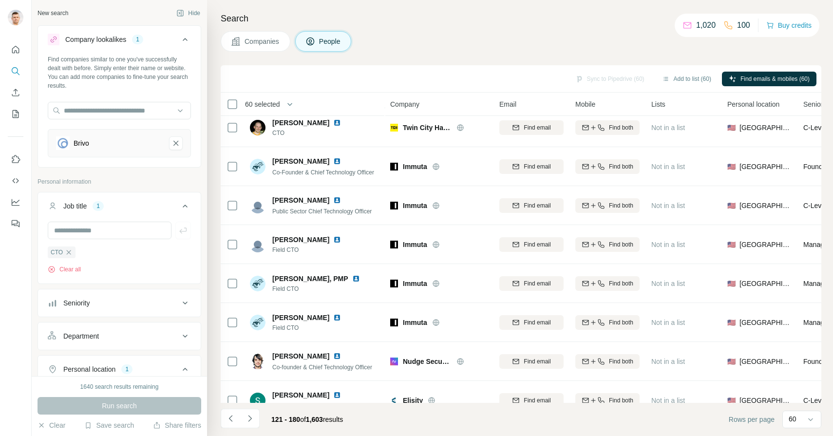
scroll to position [164, 0]
